Goal: Transaction & Acquisition: Purchase product/service

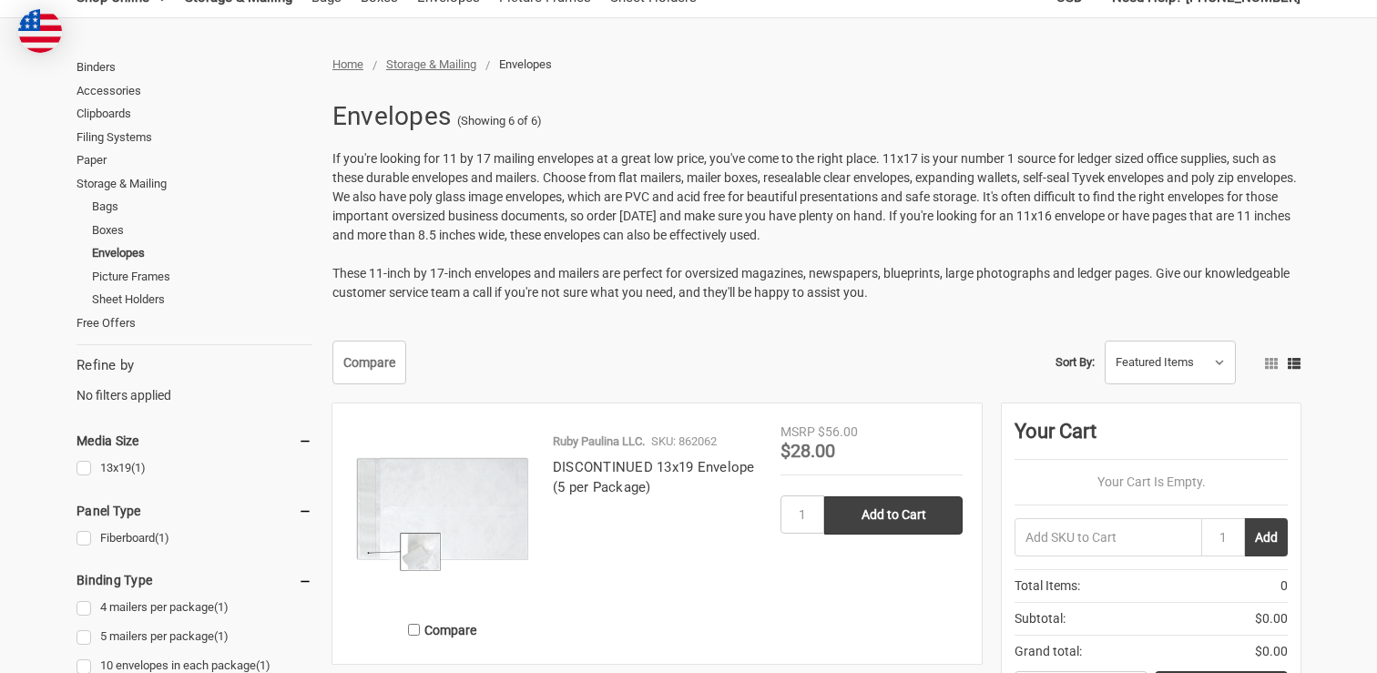
scroll to position [199, 0]
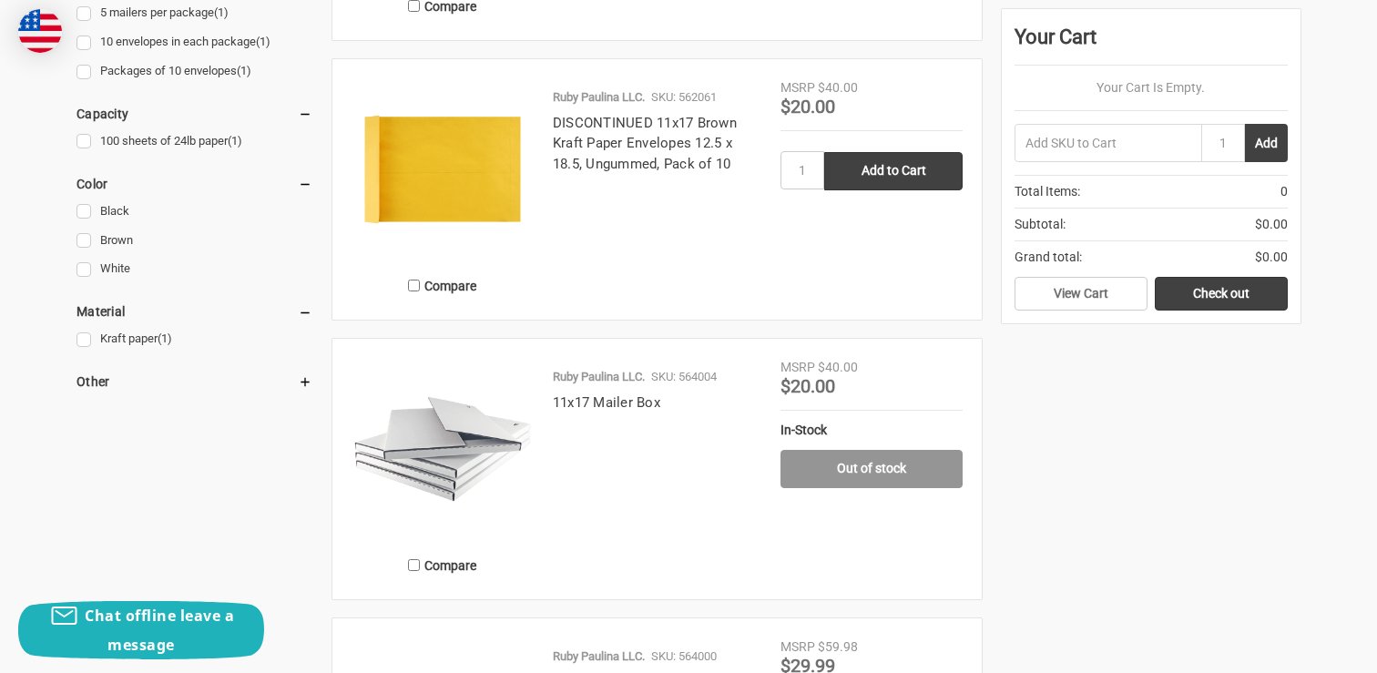
scroll to position [826, 0]
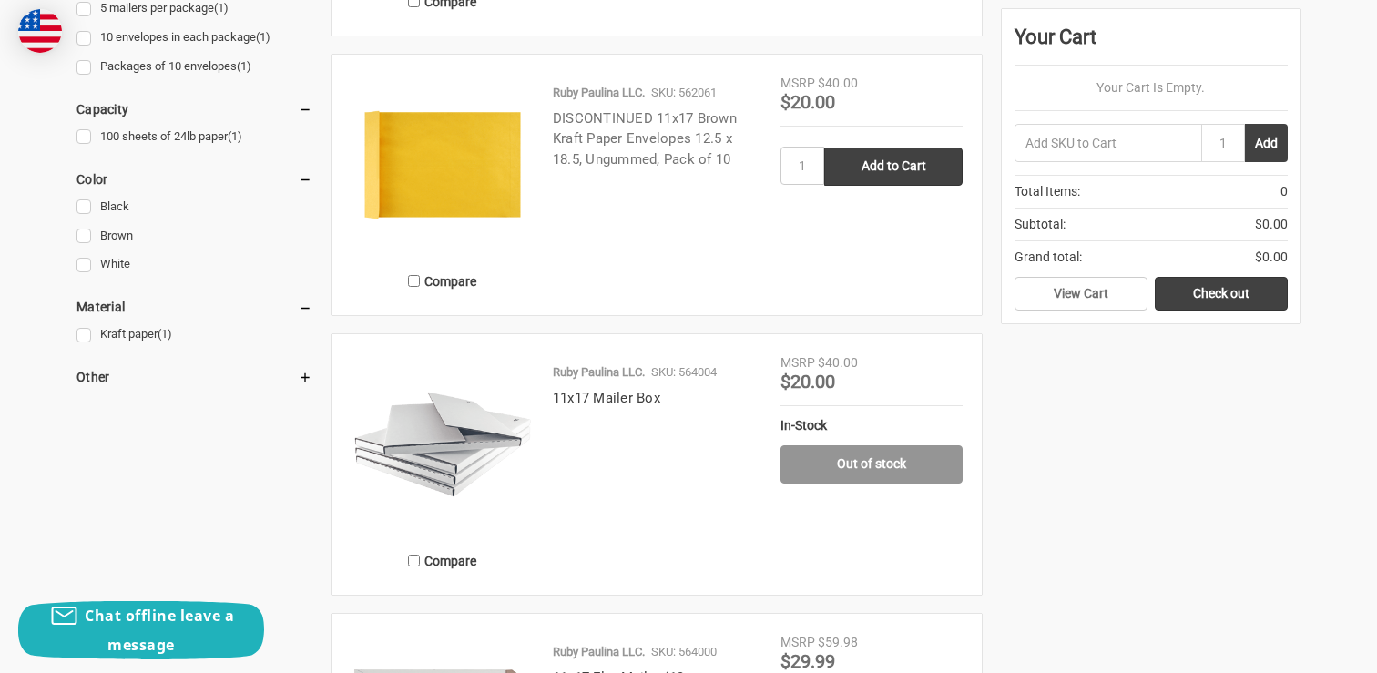
click at [696, 145] on link "DISCONTINUED 11x17 Brown Kraft Paper Envelopes 12.5 x 18.5, Ungummed, Pack of 10" at bounding box center [645, 138] width 184 height 57
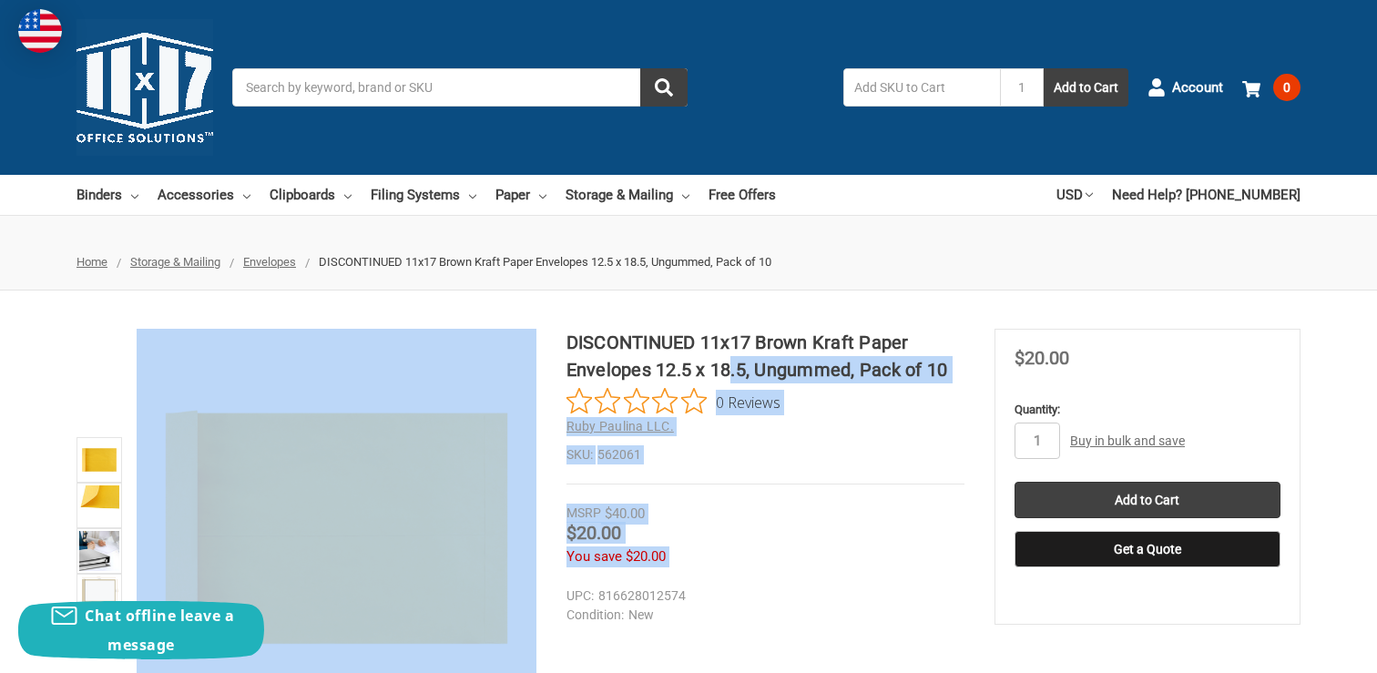
drag, startPoint x: 559, startPoint y: 377, endPoint x: 728, endPoint y: 372, distance: 168.5
click at [728, 372] on div "DISCONTINUED 11x17 Brown Kraft Paper Envelopes 12.5 x 18.5, Ungummed, Pack of 1…" at bounding box center [688, 529] width 1377 height 400
click at [728, 372] on h1 "DISCONTINUED 11x17 Brown Kraft Paper Envelopes 12.5 x 18.5, Ungummed, Pack of 10" at bounding box center [765, 356] width 398 height 55
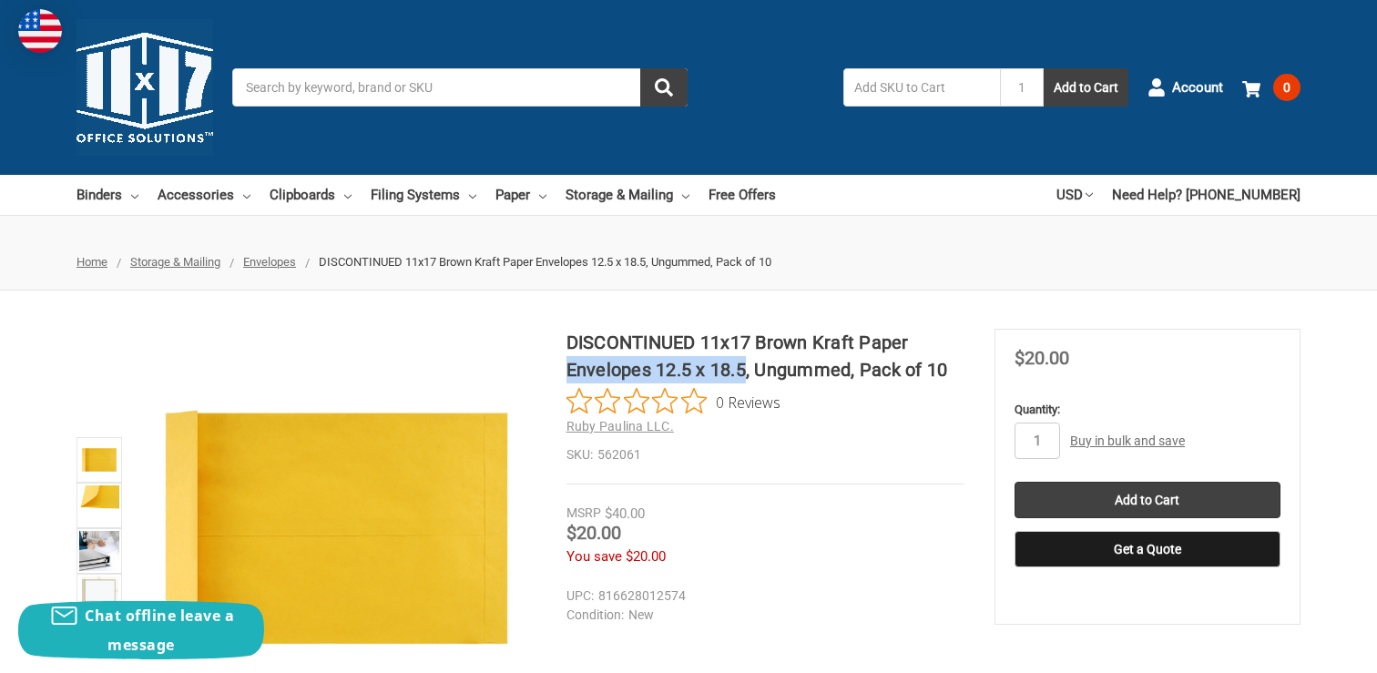
drag, startPoint x: 748, startPoint y: 369, endPoint x: 569, endPoint y: 372, distance: 179.4
click at [569, 372] on h1 "DISCONTINUED 11x17 Brown Kraft Paper Envelopes 12.5 x 18.5, Ungummed, Pack of 10" at bounding box center [765, 356] width 398 height 55
copy h1 "Envelopes 12.5 x 18.5"
